Goal: Transaction & Acquisition: Purchase product/service

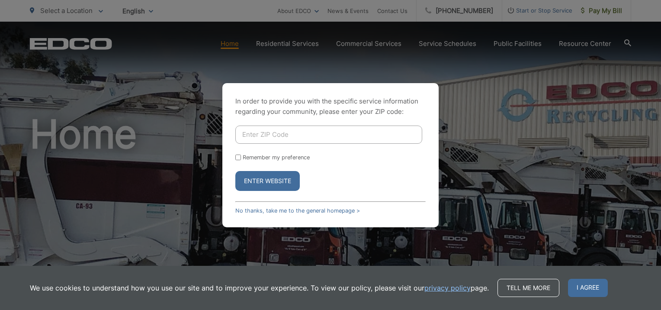
click at [289, 134] on input "Enter ZIP Code" at bounding box center [328, 134] width 187 height 18
type input "92020"
click at [239, 160] on div "Remember my preference" at bounding box center [330, 157] width 190 height 6
click at [237, 157] on input "Remember my preference" at bounding box center [238, 157] width 6 height 6
checkbox input "true"
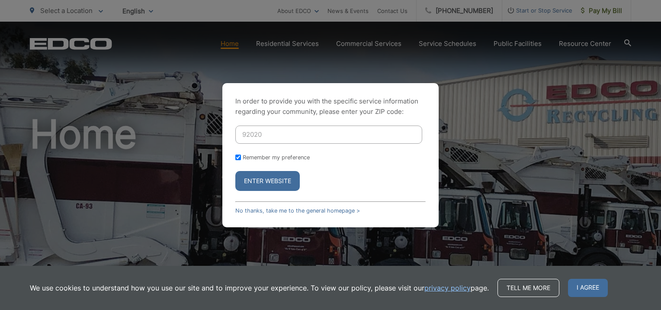
checkbox input "true"
click at [258, 178] on button "Enter Website" at bounding box center [267, 181] width 64 height 20
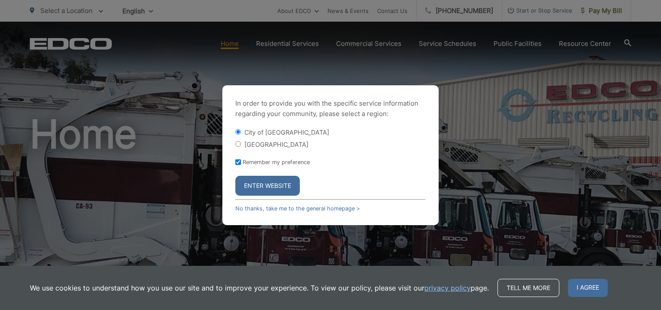
click at [258, 178] on button "Enter Website" at bounding box center [267, 186] width 64 height 20
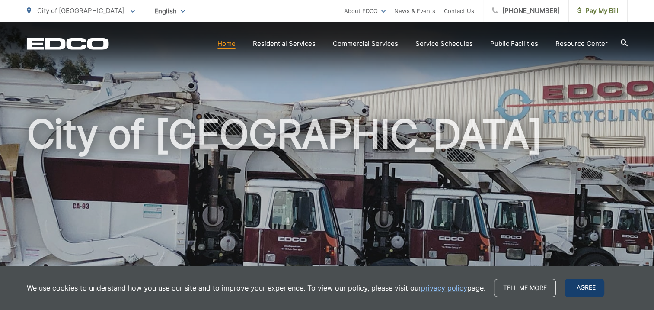
click at [588, 287] on span "I agree" at bounding box center [585, 287] width 40 height 18
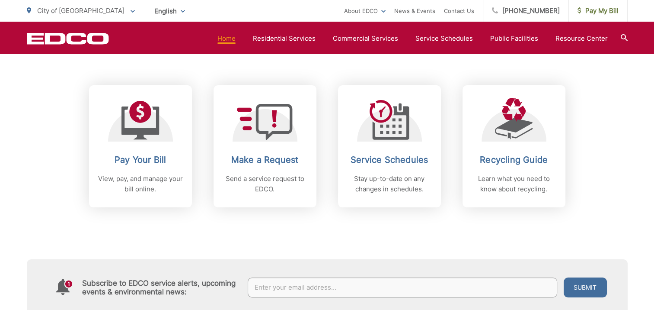
scroll to position [346, 0]
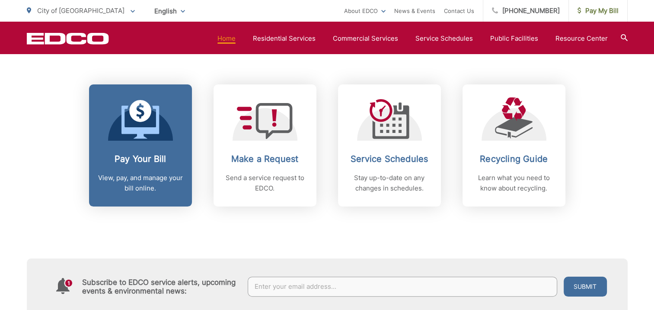
click at [145, 158] on h2 "Pay Your Bill" at bounding box center [141, 158] width 86 height 10
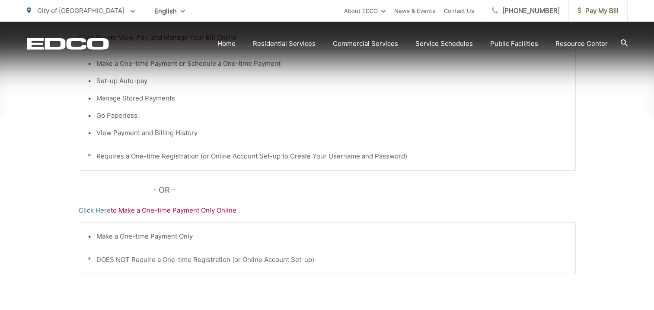
scroll to position [227, 0]
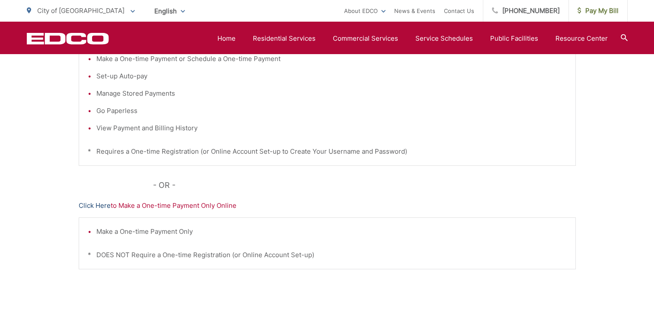
click at [92, 202] on link "Click Here" at bounding box center [95, 205] width 32 height 10
